Goal: Task Accomplishment & Management: Complete application form

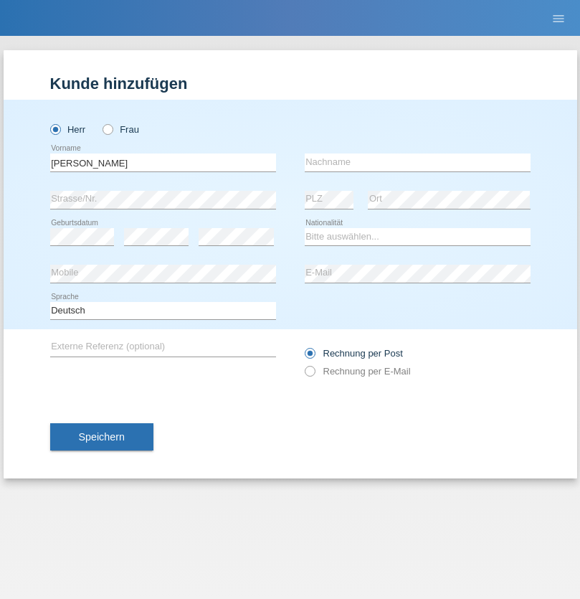
type input "Joaquim Miguel"
click at [417, 162] on input "text" at bounding box center [418, 162] width 226 height 18
type input "Lopes Lisboa"
select select "PT"
select select "C"
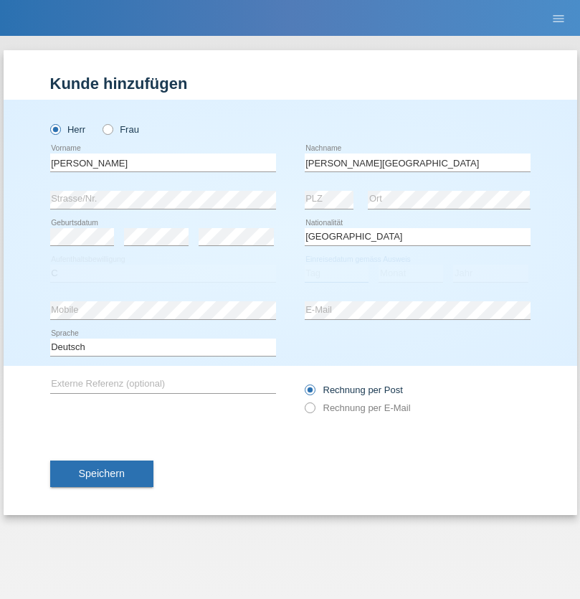
select select "14"
select select "08"
select select "2021"
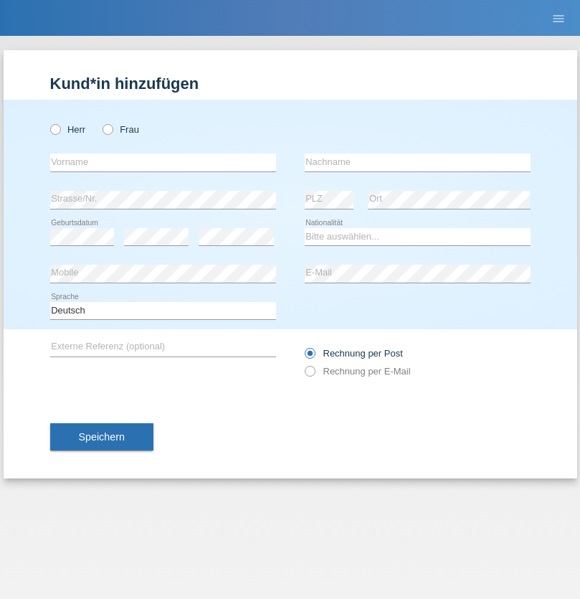
radio input "true"
click at [163, 162] on input "text" at bounding box center [163, 162] width 226 height 18
type input "Baliu"
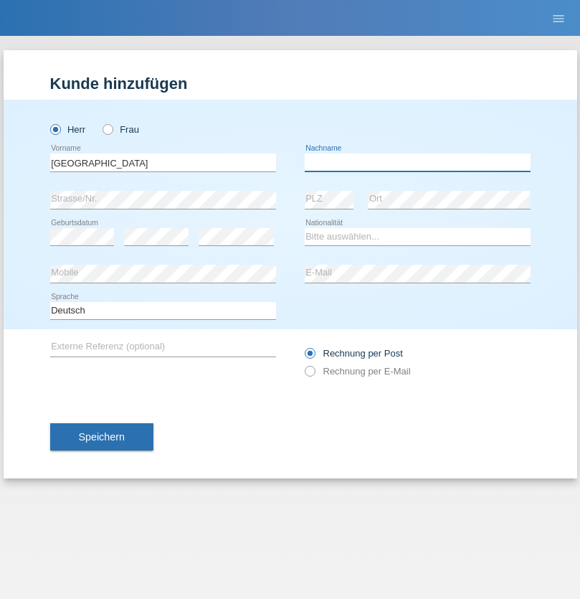
click at [417, 162] on input "text" at bounding box center [418, 162] width 226 height 18
type input "Adnan"
select select "HR"
select select "C"
select select "03"
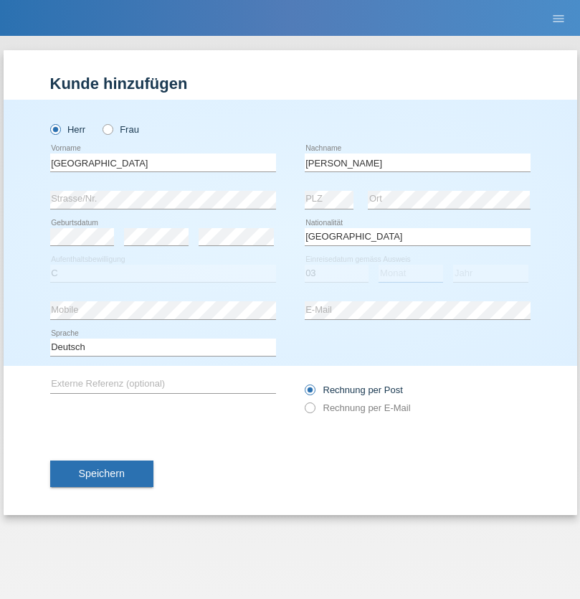
select select "01"
select select "2021"
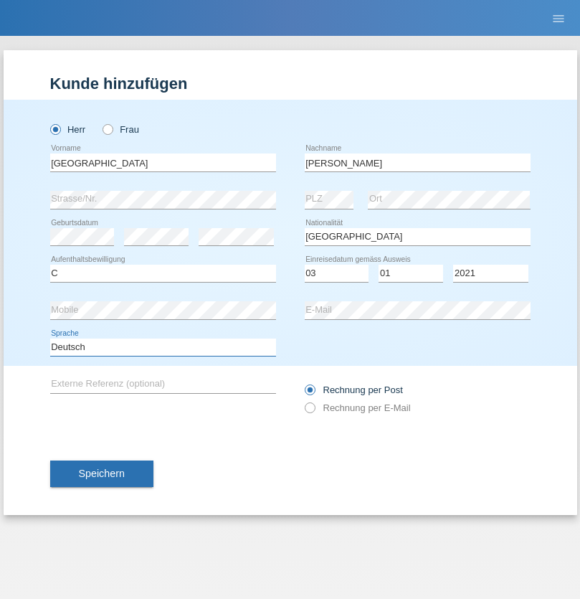
select select "en"
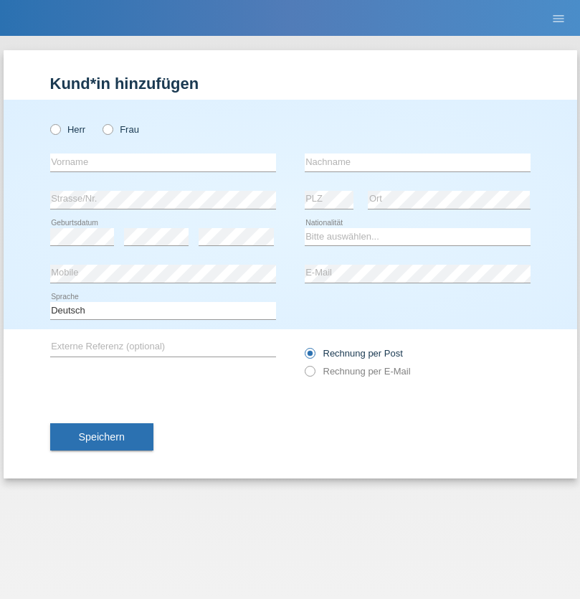
radio input "true"
click at [163, 162] on input "text" at bounding box center [163, 162] width 226 height 18
type input "Bastri"
click at [417, 162] on input "text" at bounding box center [418, 162] width 226 height 18
type input "Ajdari"
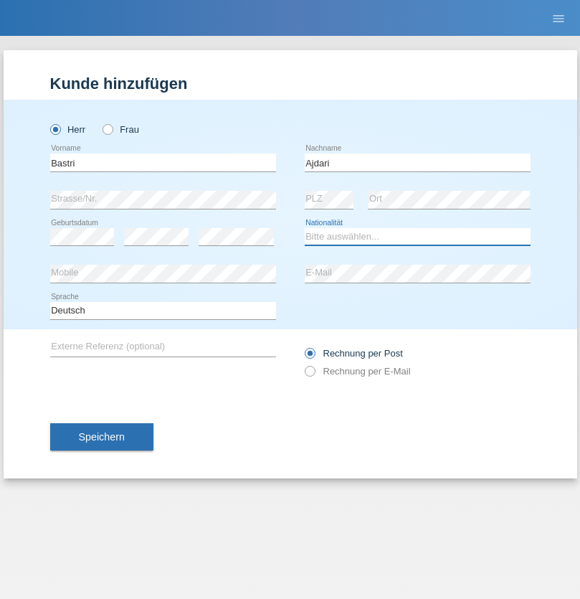
select select "MK"
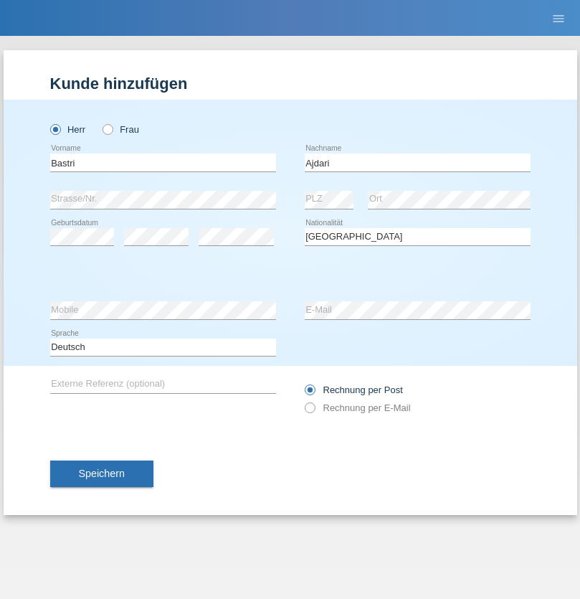
select select "C"
select select "01"
select select "02"
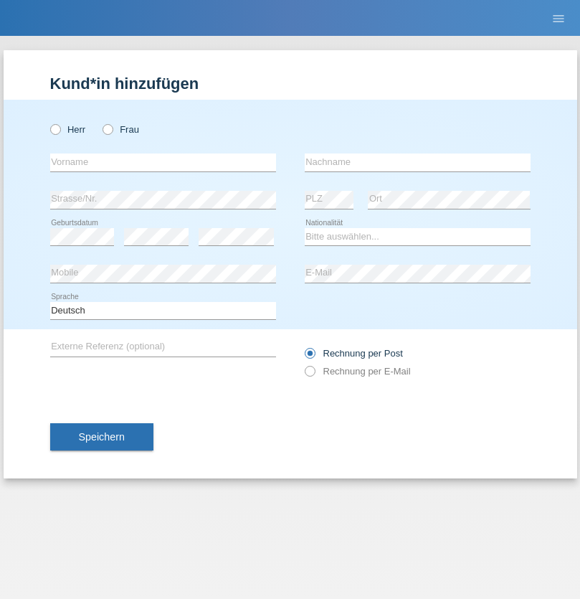
radio input "true"
click at [163, 162] on input "text" at bounding box center [163, 162] width 226 height 18
type input "Dawit"
click at [417, 162] on input "text" at bounding box center [418, 162] width 226 height 18
type input "Weldu"
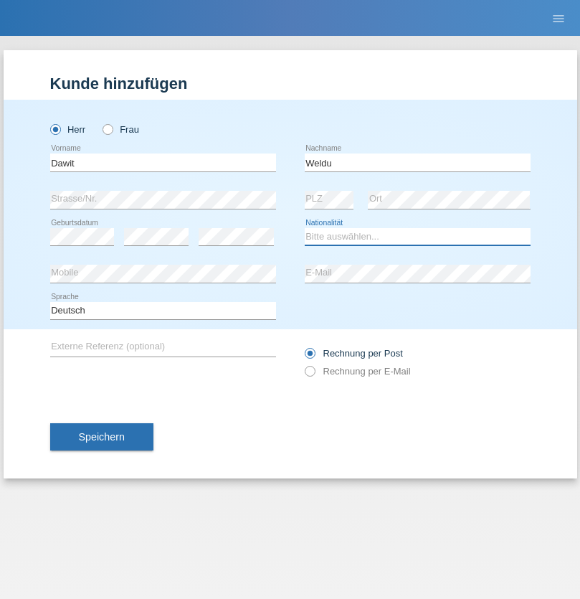
select select "ER"
select select "C"
select select "12"
select select "09"
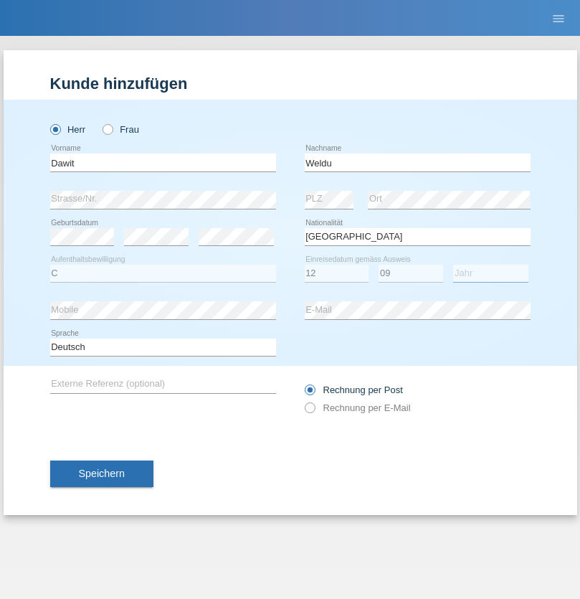
select select "2012"
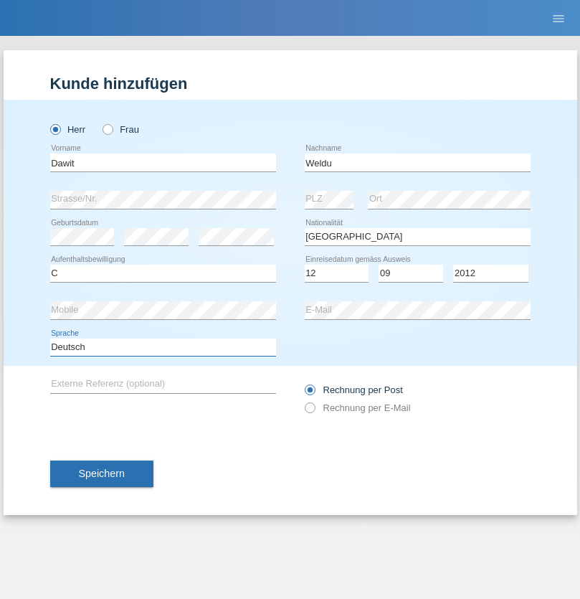
select select "en"
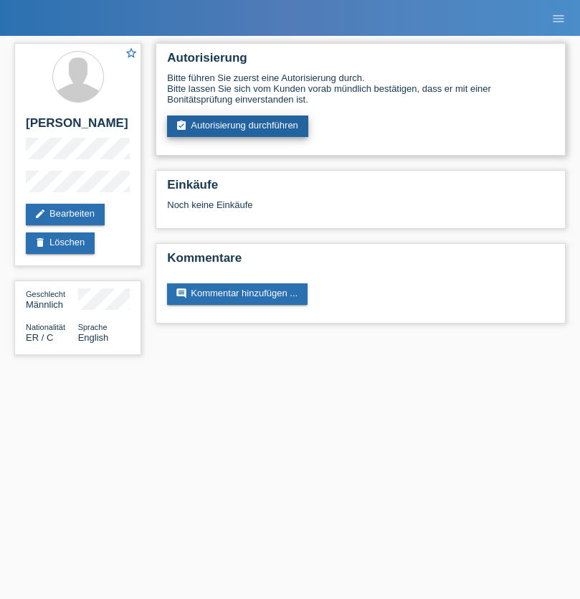
click at [238, 126] on link "assignment_turned_in Autorisierung durchführen" at bounding box center [237, 126] width 141 height 22
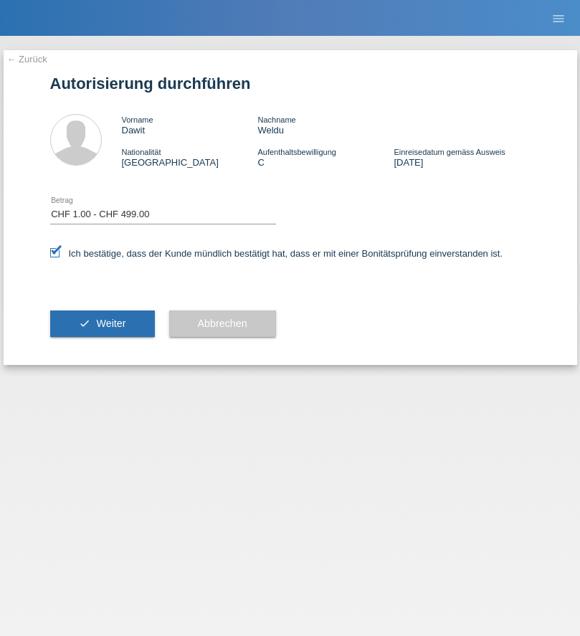
select select "1"
click at [102, 323] on span "Weiter" at bounding box center [110, 323] width 29 height 11
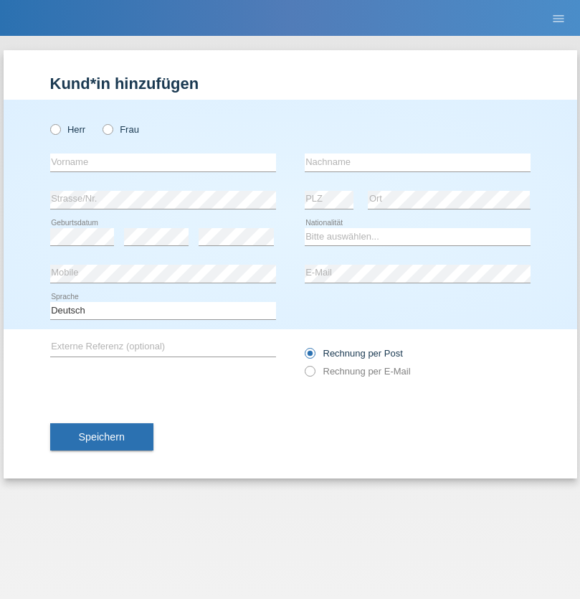
radio input "true"
click at [163, 162] on input "text" at bounding box center [163, 162] width 226 height 18
type input "[PERSON_NAME]"
click at [417, 162] on input "text" at bounding box center [418, 162] width 226 height 18
type input "Muntoiu"
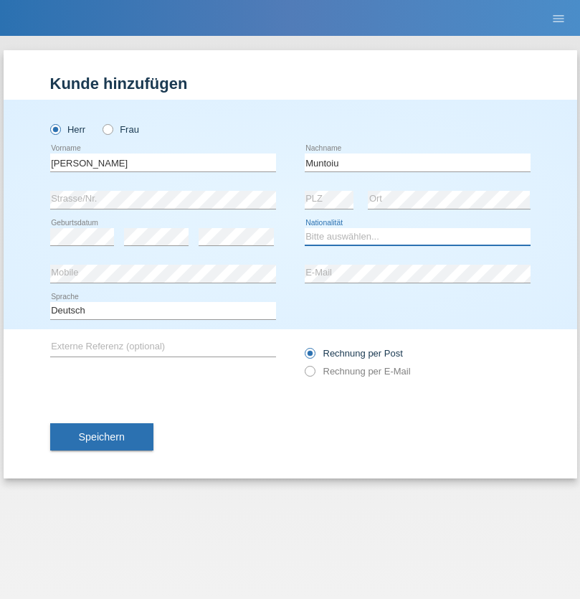
select select "RO"
select select "C"
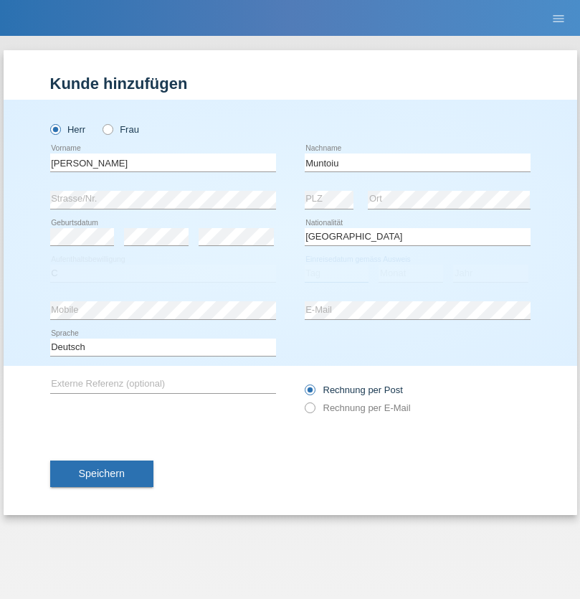
select select "01"
select select "02"
select select "2021"
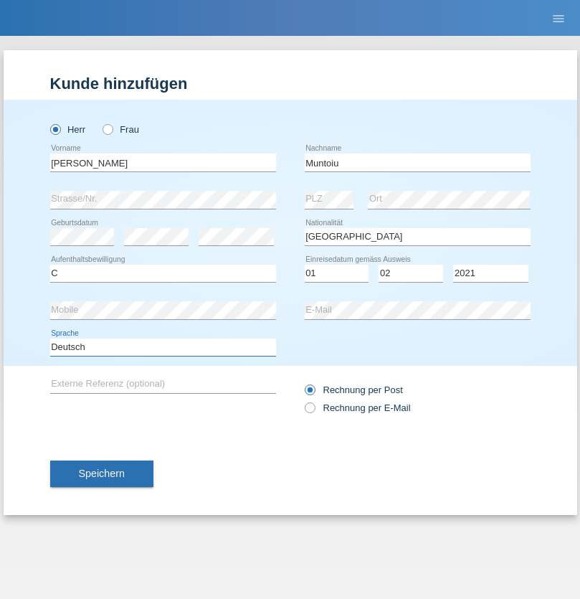
select select "en"
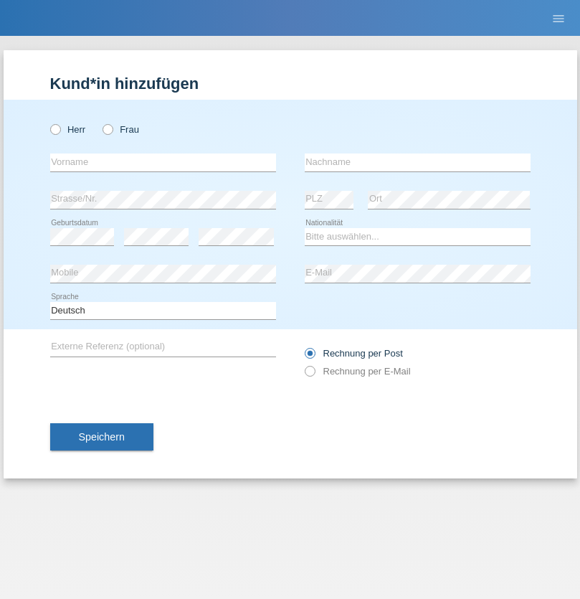
radio input "true"
click at [163, 162] on input "text" at bounding box center [163, 162] width 226 height 18
type input "Nadin"
click at [417, 162] on input "text" at bounding box center [418, 162] width 226 height 18
type input "Ido"
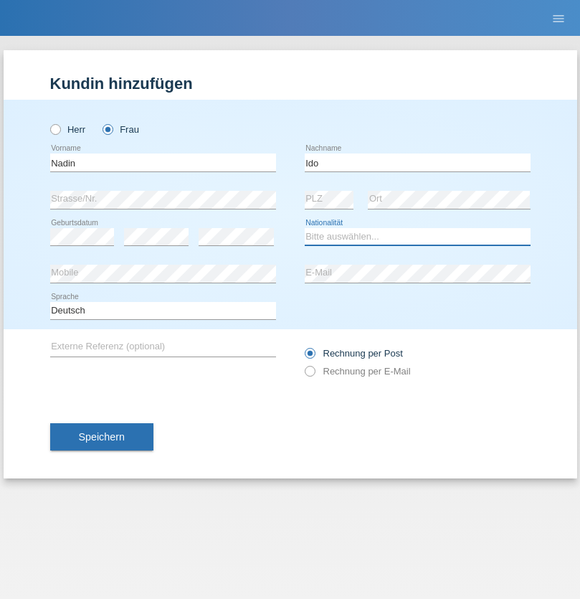
select select "CH"
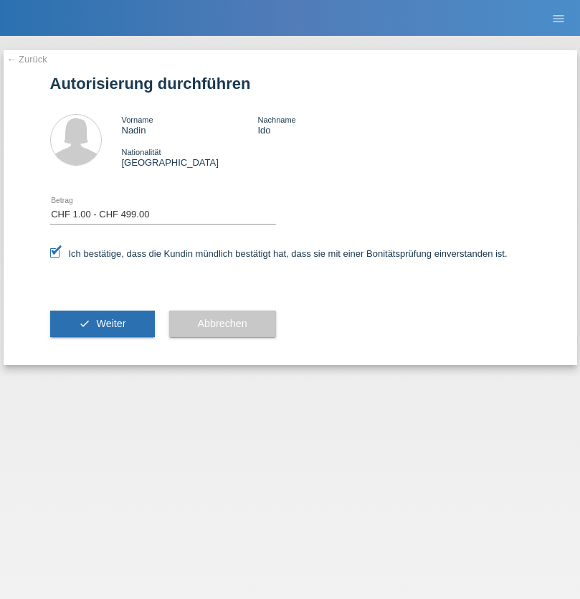
select select "1"
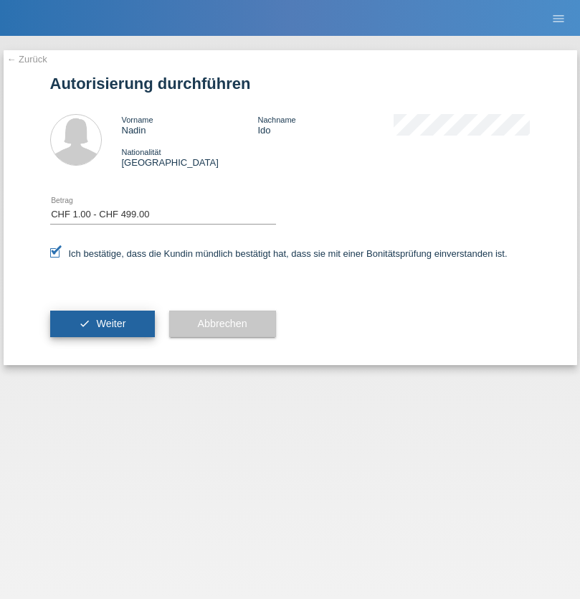
click at [102, 323] on span "Weiter" at bounding box center [110, 323] width 29 height 11
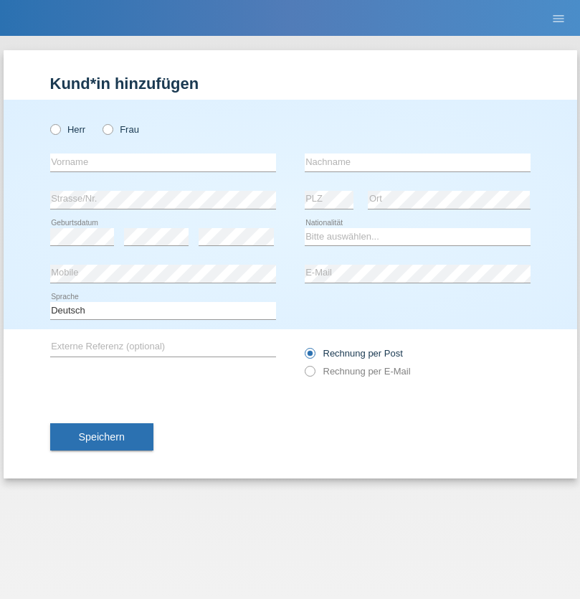
radio input "true"
click at [163, 162] on input "text" at bounding box center [163, 162] width 226 height 18
type input "Sebastian"
click at [417, 162] on input "text" at bounding box center [418, 162] width 226 height 18
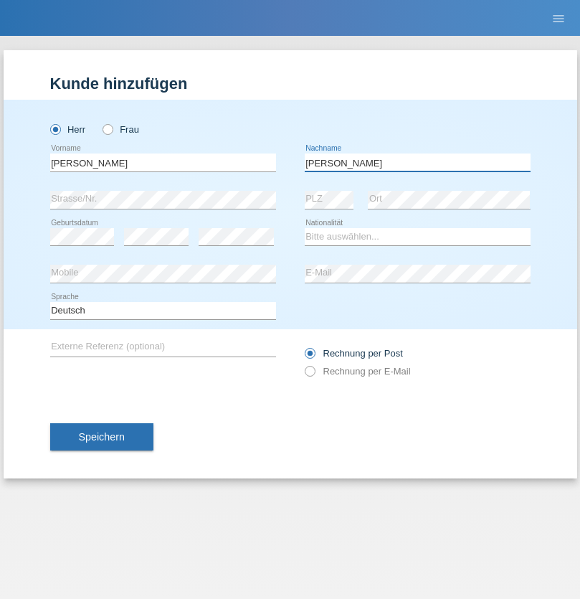
type input "Kuczynski"
select select "PL"
select select "C"
select select "16"
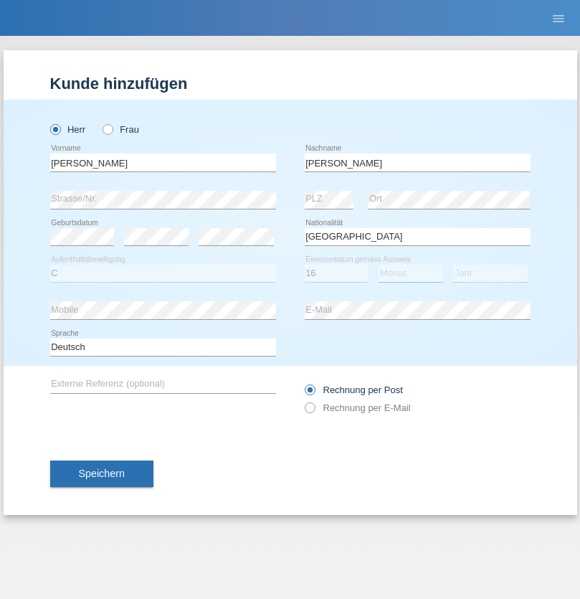
select select "04"
select select "2010"
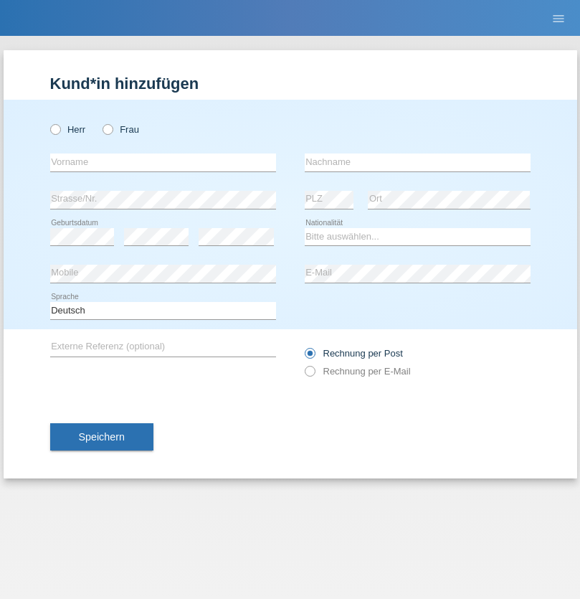
radio input "true"
click at [163, 162] on input "text" at bounding box center [163, 162] width 226 height 18
type input "[PERSON_NAME]"
click at [417, 162] on input "text" at bounding box center [418, 162] width 226 height 18
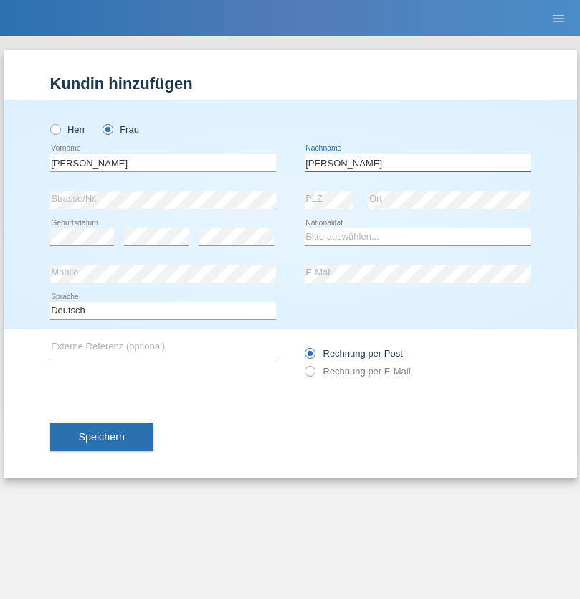
type input "[PERSON_NAME]"
select select "CH"
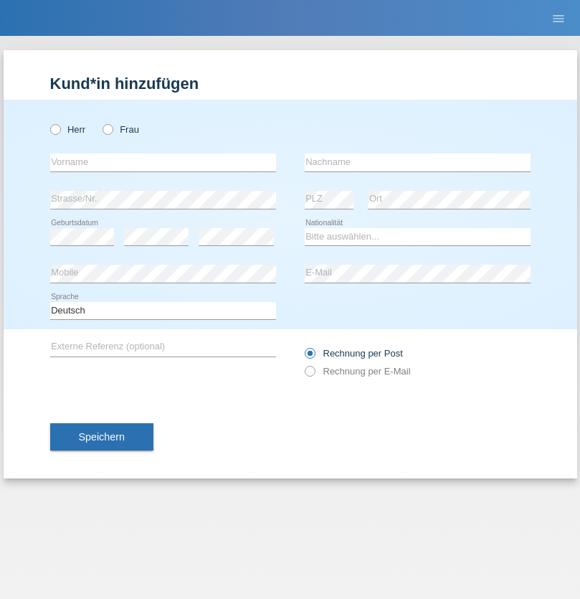
radio input "true"
click at [163, 162] on input "text" at bounding box center [163, 162] width 226 height 18
type input "Luca"
click at [417, 162] on input "text" at bounding box center [418, 162] width 226 height 18
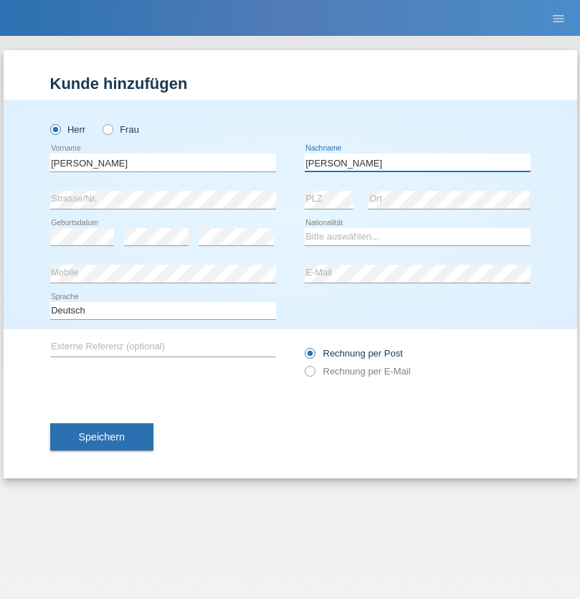
type input "Meier"
select select "CH"
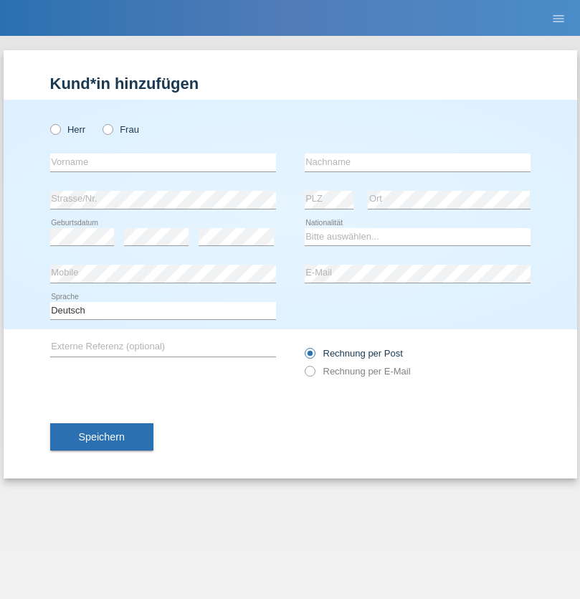
radio input "true"
click at [163, 162] on input "text" at bounding box center [163, 162] width 226 height 18
type input "[PERSON_NAME]"
click at [417, 162] on input "text" at bounding box center [418, 162] width 226 height 18
type input "Selmonaj"
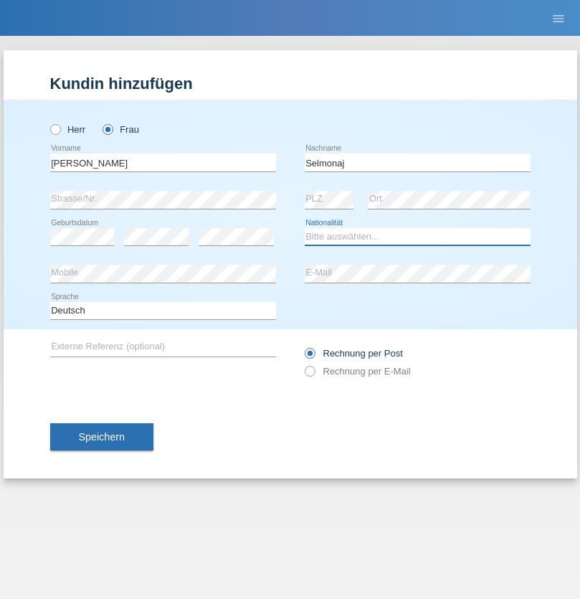
select select "CH"
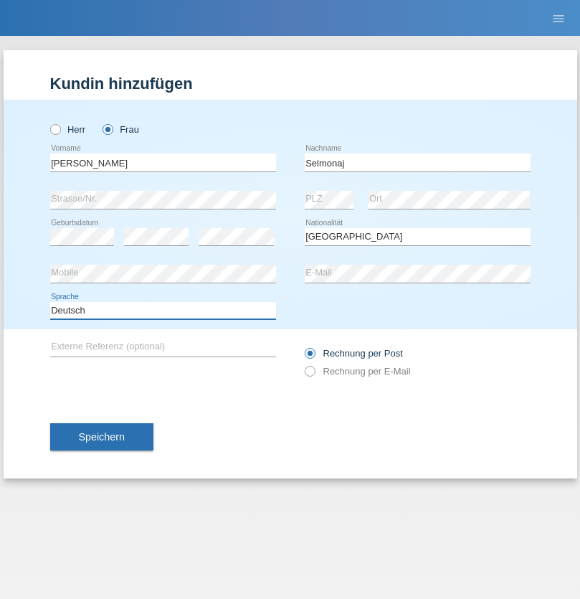
select select "en"
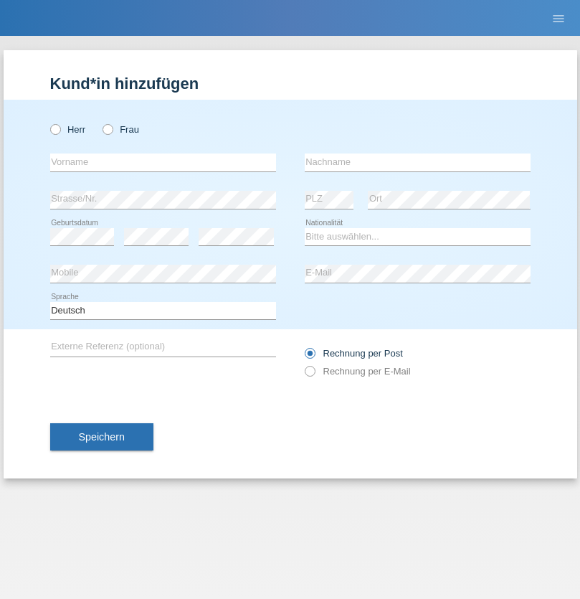
radio input "true"
click at [163, 162] on input "text" at bounding box center [163, 162] width 226 height 18
type input "[PERSON_NAME]"
click at [417, 162] on input "text" at bounding box center [418, 162] width 226 height 18
type input "Mehlhorn"
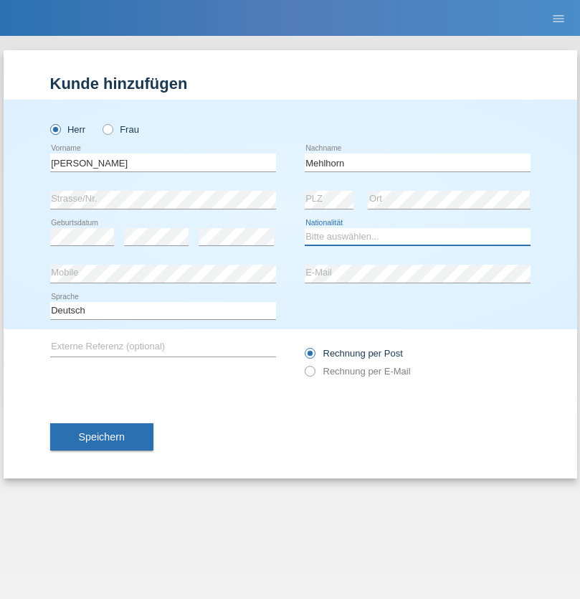
select select "CH"
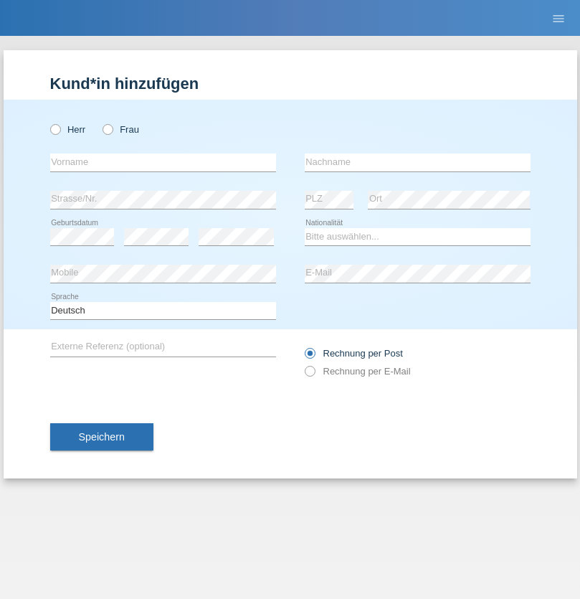
radio input "true"
click at [163, 162] on input "text" at bounding box center [163, 162] width 226 height 18
type input "[PERSON_NAME]"
click at [417, 162] on input "text" at bounding box center [418, 162] width 226 height 18
type input "Papuc"
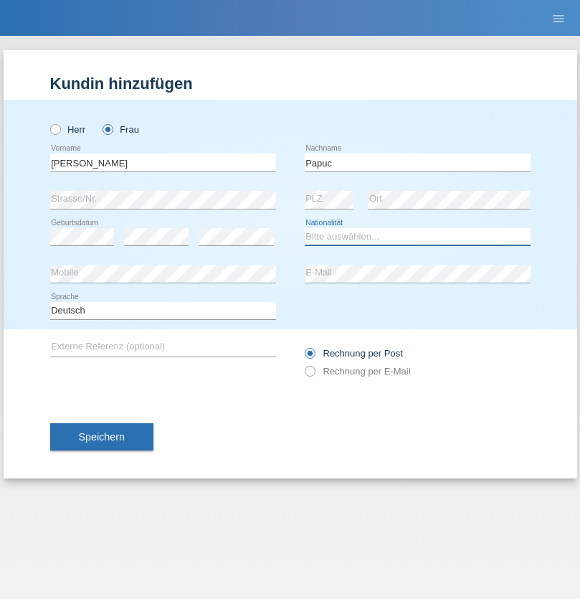
select select "RO"
select select "C"
select select "30"
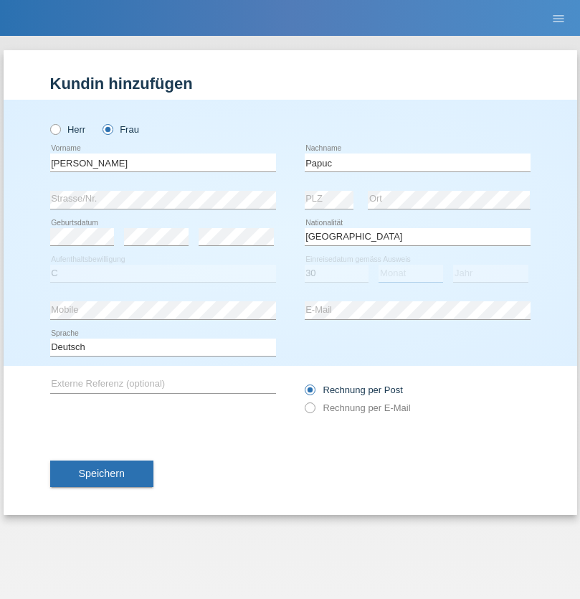
select select "07"
select select "2019"
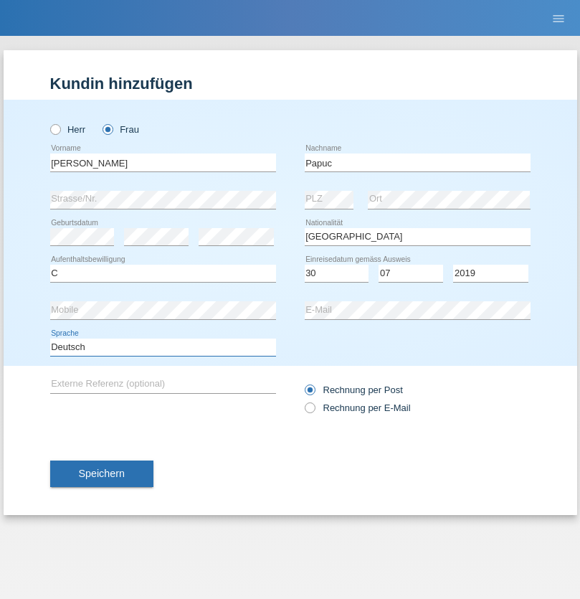
select select "en"
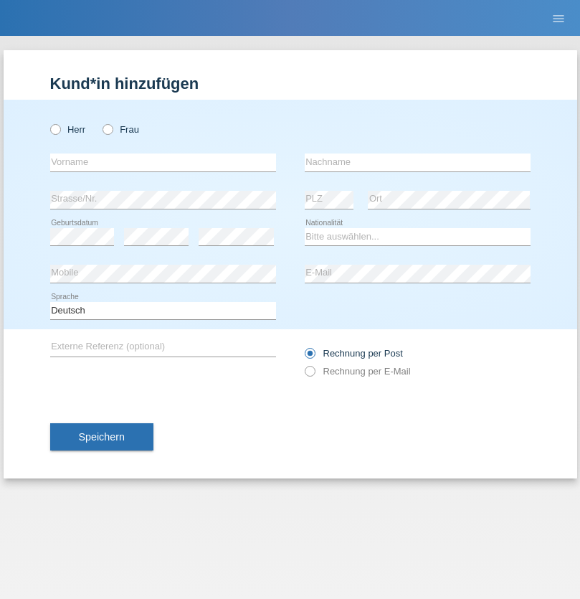
radio input "true"
click at [163, 162] on input "text" at bounding box center [163, 162] width 226 height 18
type input "Dikbaş"
click at [417, 162] on input "text" at bounding box center [418, 162] width 226 height 18
type input "Nuray"
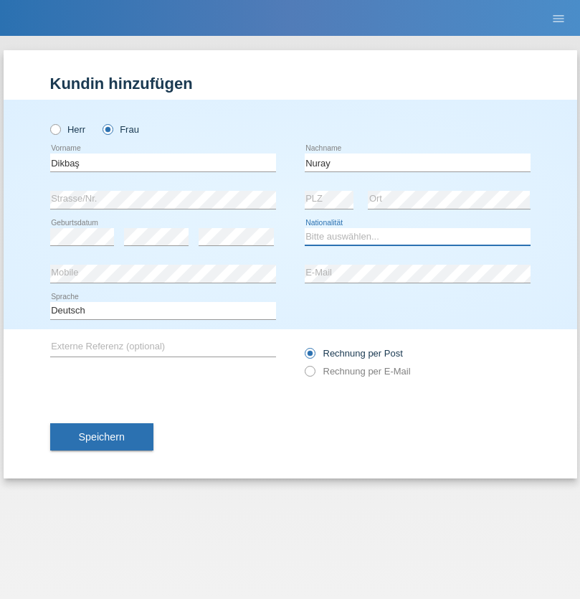
select select "TR"
select select "C"
select select "09"
select select "11"
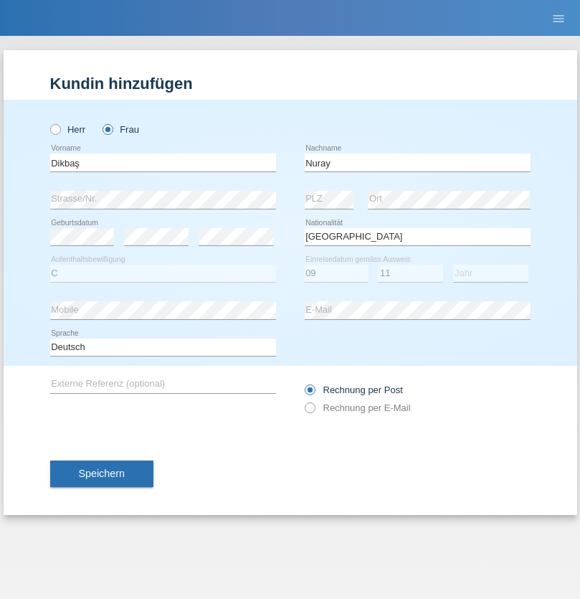
select select "1994"
